Goal: Transaction & Acquisition: Book appointment/travel/reservation

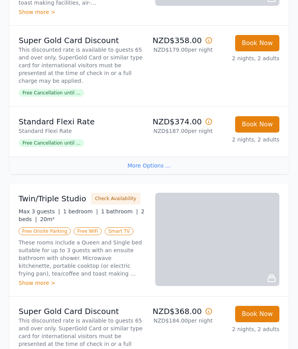
scroll to position [485, 0]
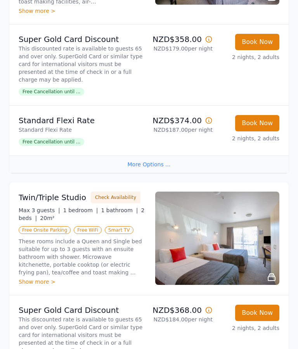
click at [38, 278] on div "Show more >" at bounding box center [82, 282] width 127 height 8
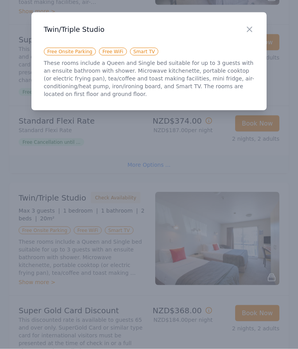
scroll to position [485, 0]
click at [249, 25] on icon "button" at bounding box center [249, 29] width 9 height 9
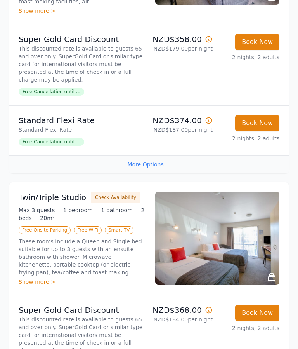
click at [34, 278] on div "Show more >" at bounding box center [82, 282] width 127 height 8
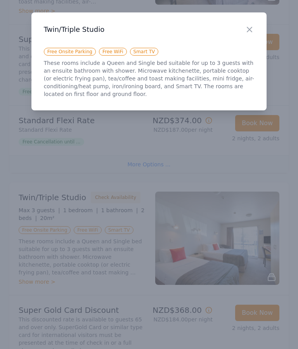
click at [247, 21] on div "Close" at bounding box center [256, 24] width 22 height 24
click at [255, 31] on icon "button" at bounding box center [249, 29] width 9 height 9
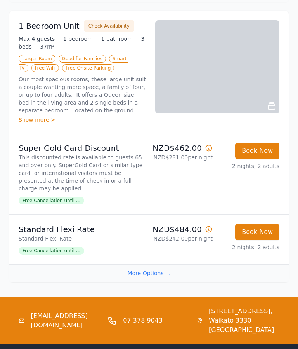
scroll to position [928, 0]
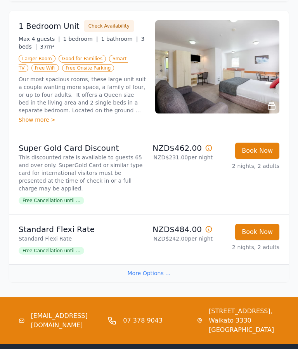
click at [201, 319] on icon at bounding box center [200, 320] width 2 height 2
click at [213, 307] on span "[STREET_ADDRESS]," at bounding box center [244, 311] width 71 height 9
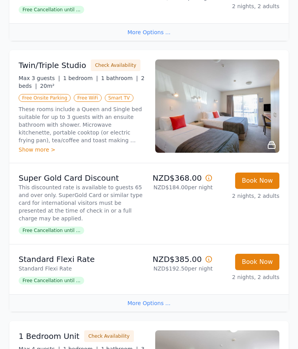
scroll to position [618, 0]
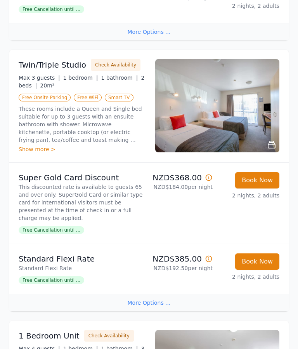
click at [259, 172] on button "Book Now" at bounding box center [258, 180] width 44 height 16
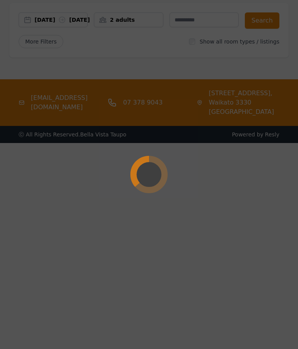
select select "**"
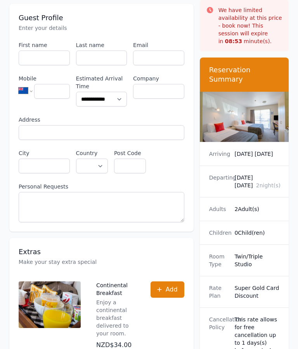
scroll to position [64, 0]
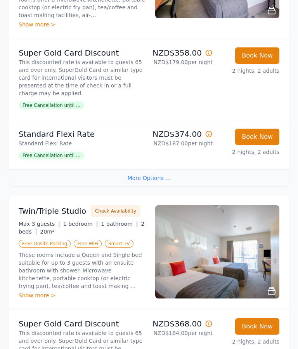
scroll to position [472, 0]
click at [37, 291] on div "Show more >" at bounding box center [82, 295] width 127 height 8
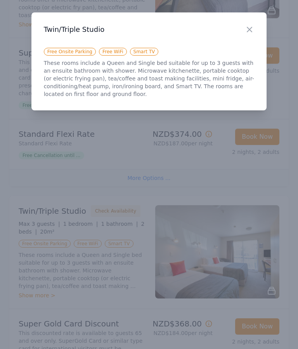
click at [247, 31] on icon "button" at bounding box center [249, 29] width 9 height 9
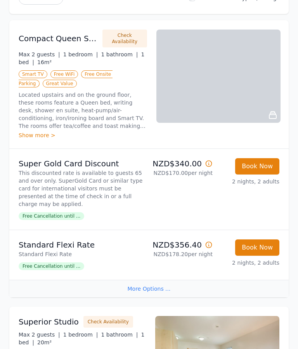
scroll to position [80, 0]
